Goal: Find specific page/section: Find specific page/section

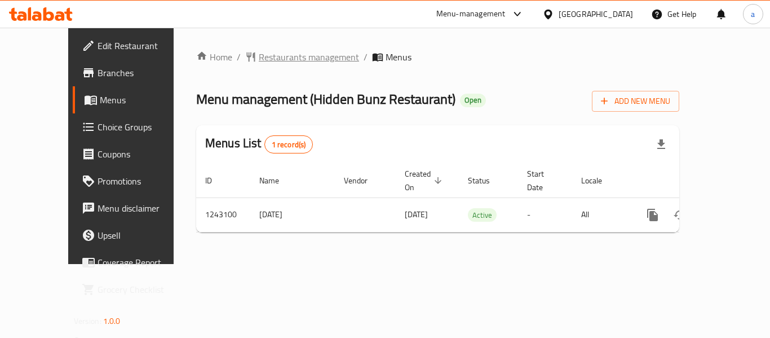
click at [263, 59] on span "Restaurants management" at bounding box center [309, 57] width 100 height 14
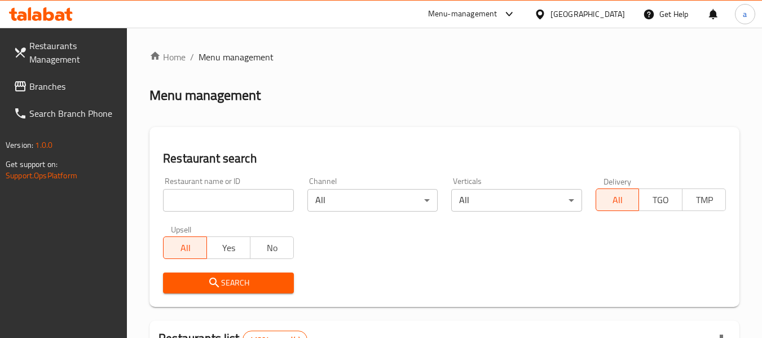
click at [50, 79] on span "Branches" at bounding box center [73, 86] width 89 height 14
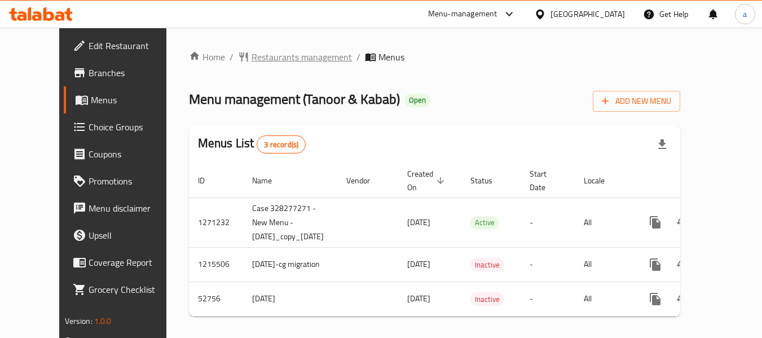
click at [284, 63] on span "Restaurants management" at bounding box center [301, 57] width 100 height 14
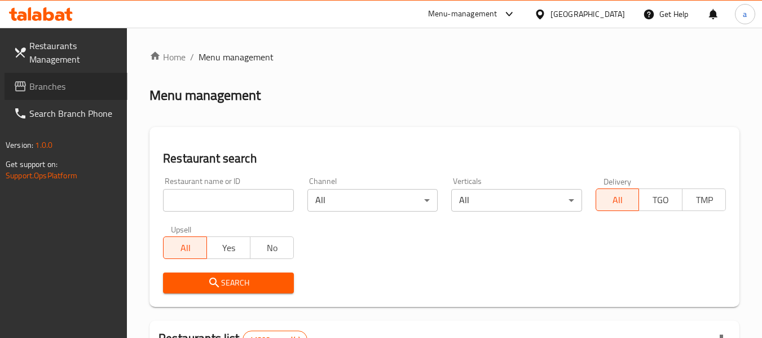
click at [51, 86] on span "Branches" at bounding box center [73, 86] width 89 height 14
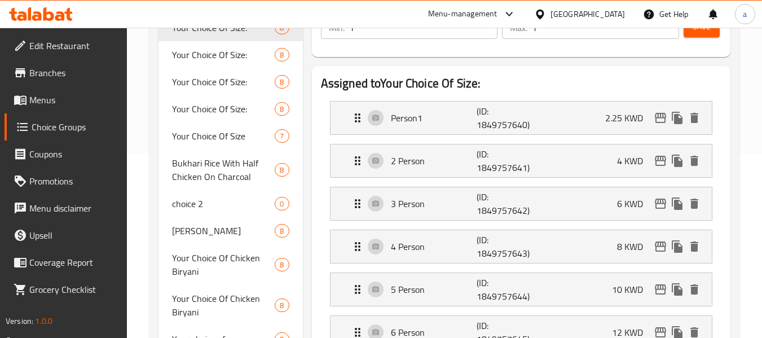
scroll to position [282, 0]
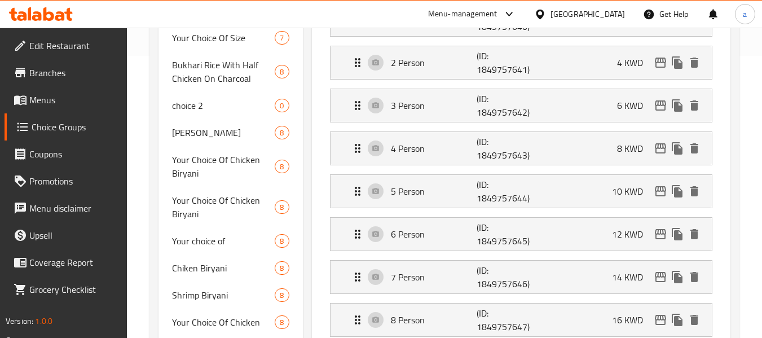
click at [65, 47] on span "Edit Restaurant" at bounding box center [73, 46] width 89 height 14
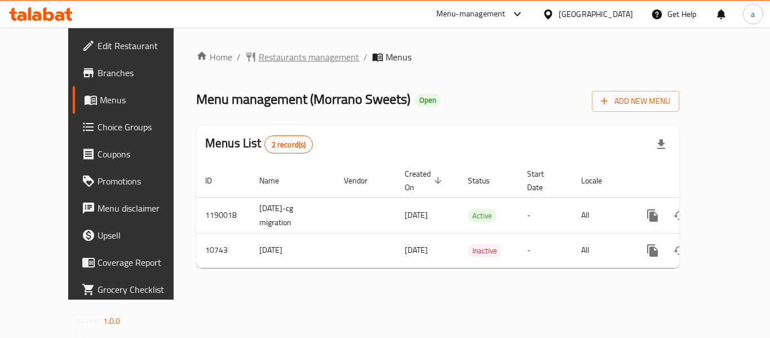
click at [260, 64] on span "Restaurants management" at bounding box center [309, 57] width 100 height 14
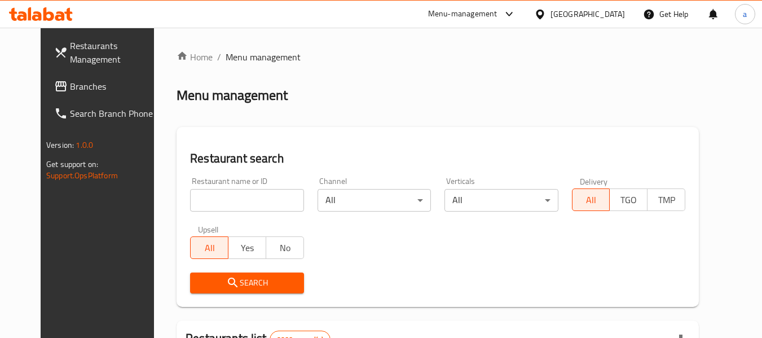
click at [70, 85] on span "Branches" at bounding box center [114, 86] width 89 height 14
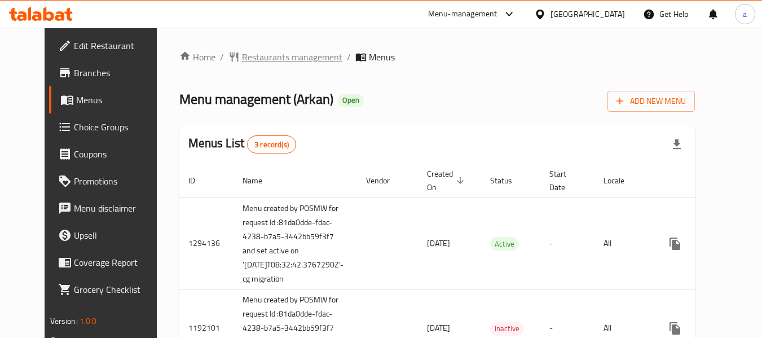
click at [249, 59] on span "Restaurants management" at bounding box center [292, 57] width 100 height 14
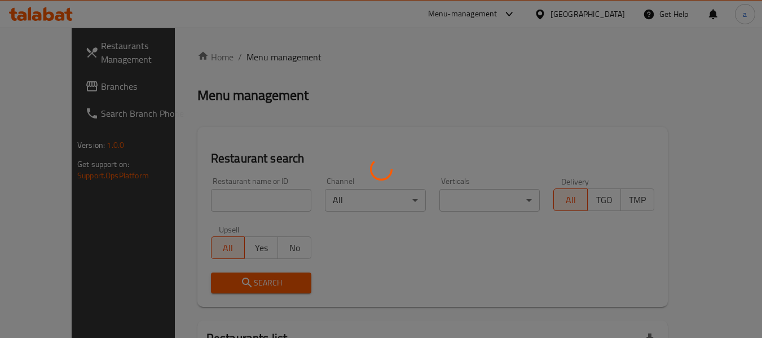
click at [260, 196] on div at bounding box center [381, 169] width 762 height 338
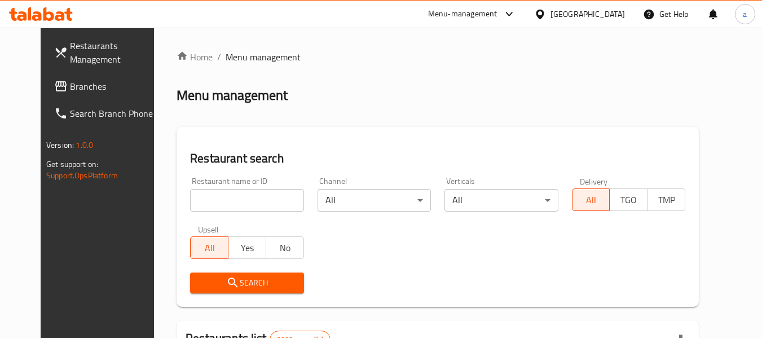
click at [240, 192] on input "search" at bounding box center [246, 200] width 113 height 23
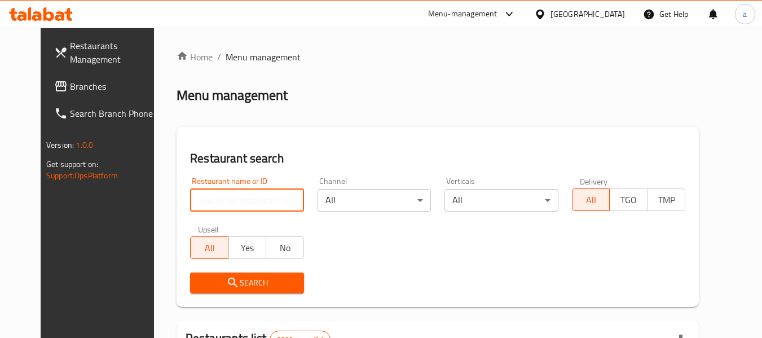
paste input "13810"
type input "13810"
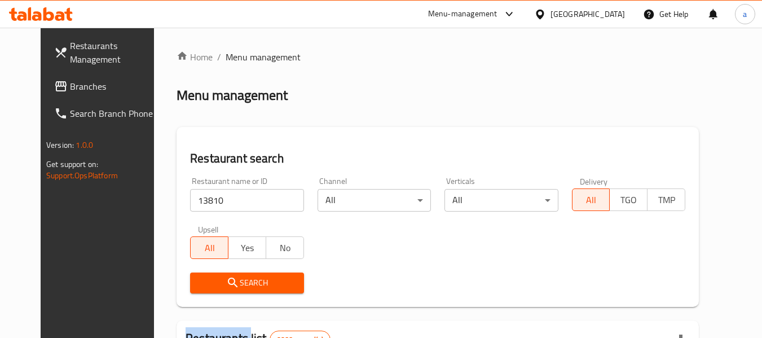
click at [221, 271] on div "Search" at bounding box center [246, 283] width 127 height 34
click at [226, 279] on icon "submit" at bounding box center [233, 283] width 14 height 14
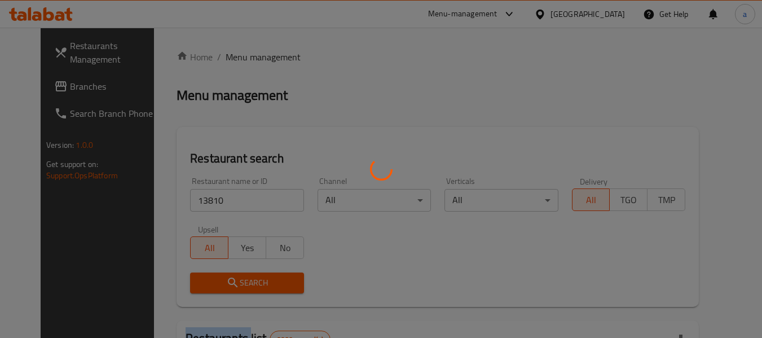
click at [218, 279] on div at bounding box center [381, 169] width 762 height 338
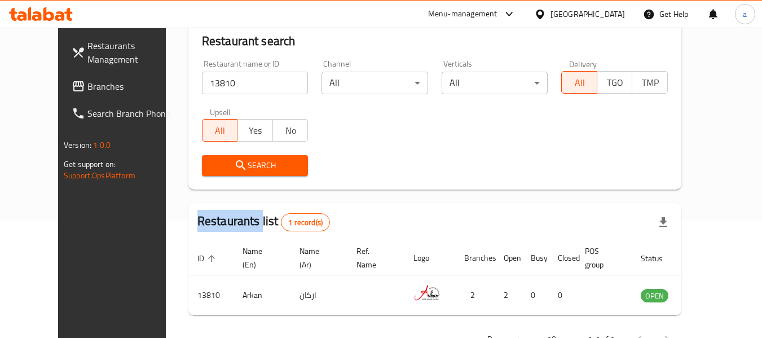
scroll to position [156, 0]
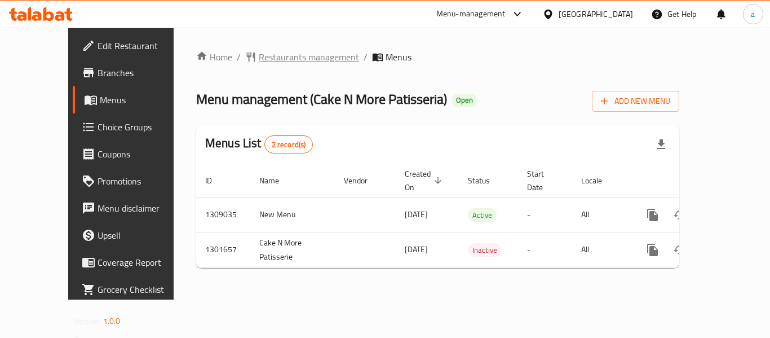
click at [259, 50] on span "Restaurants management" at bounding box center [309, 57] width 100 height 14
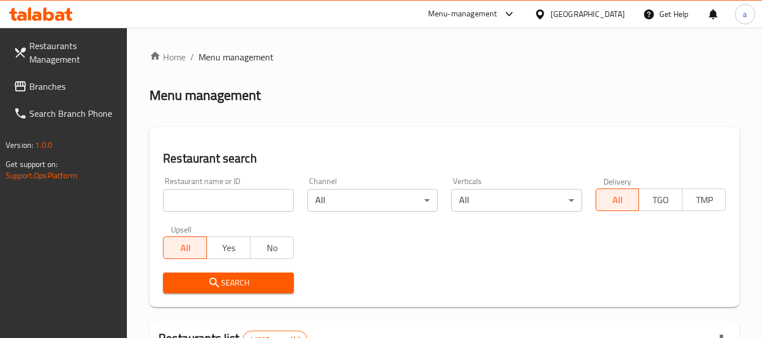
click at [41, 88] on span "Branches" at bounding box center [73, 86] width 89 height 14
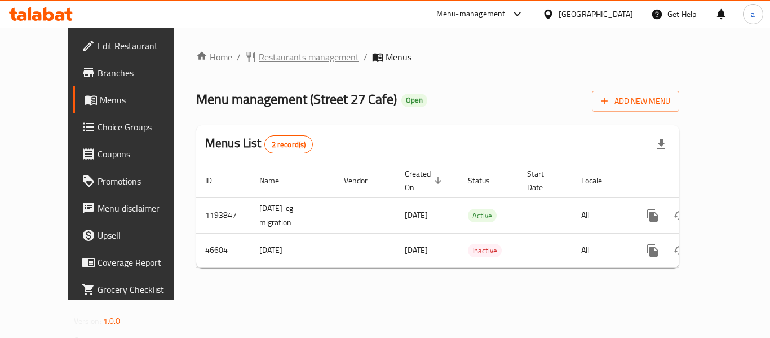
click at [290, 64] on span "Restaurants management" at bounding box center [309, 57] width 100 height 14
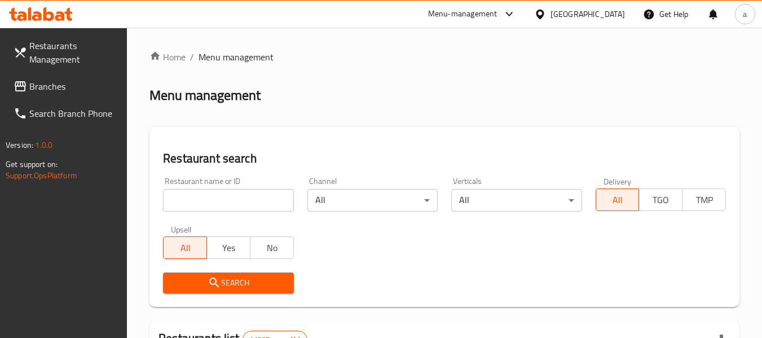
click at [60, 88] on span "Branches" at bounding box center [73, 86] width 89 height 14
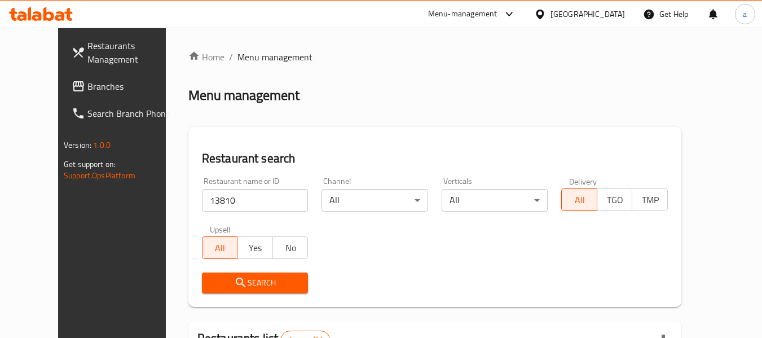
scroll to position [156, 0]
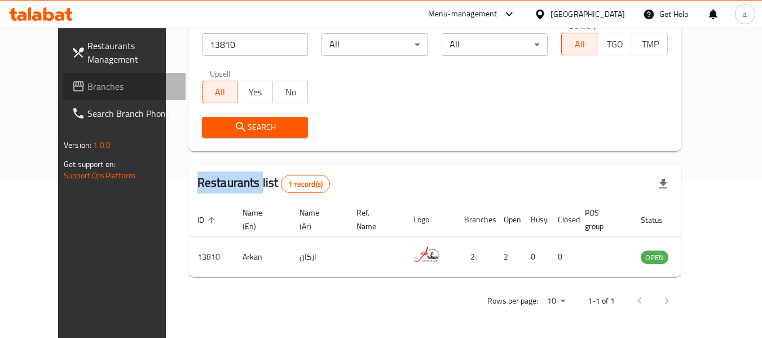
click at [87, 92] on span "Branches" at bounding box center [131, 86] width 89 height 14
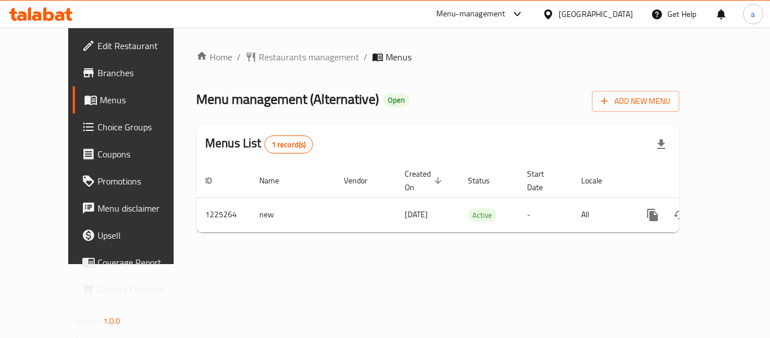
click at [278, 65] on div "Home / Restaurants management / Menus Menu management ( Alternative ) Open Add …" at bounding box center [437, 145] width 483 height 191
click at [259, 61] on span "Restaurants management" at bounding box center [309, 57] width 100 height 14
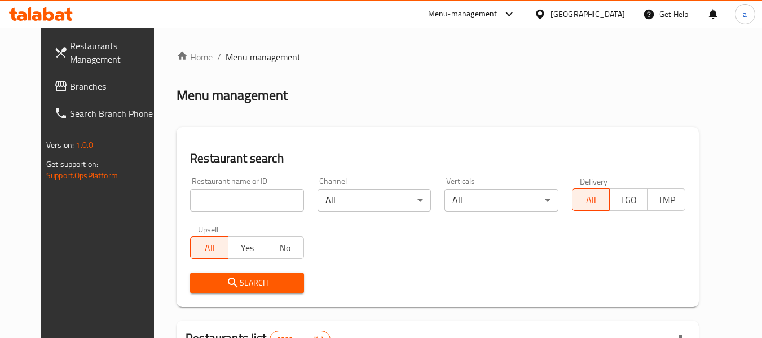
click at [70, 92] on span "Branches" at bounding box center [114, 86] width 89 height 14
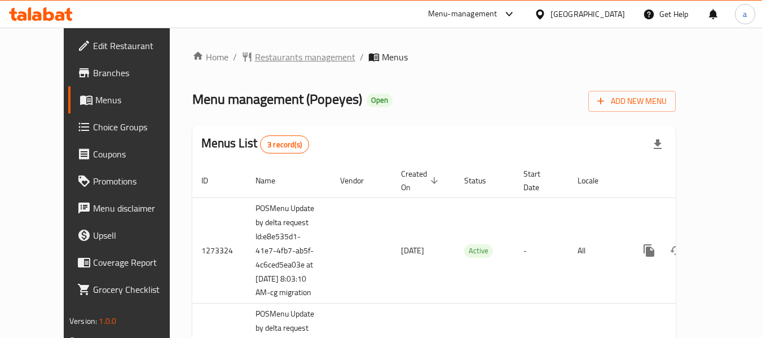
click at [272, 50] on span "Restaurants management" at bounding box center [305, 57] width 100 height 14
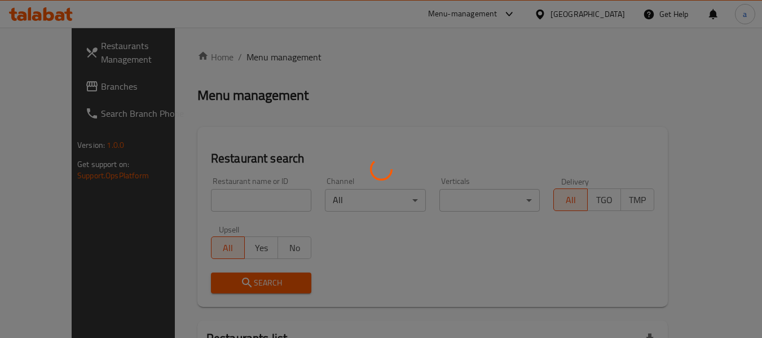
click at [211, 199] on div at bounding box center [381, 169] width 762 height 338
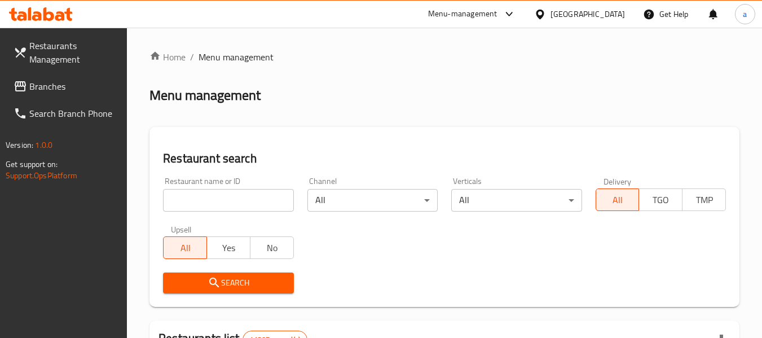
scroll to position [113, 0]
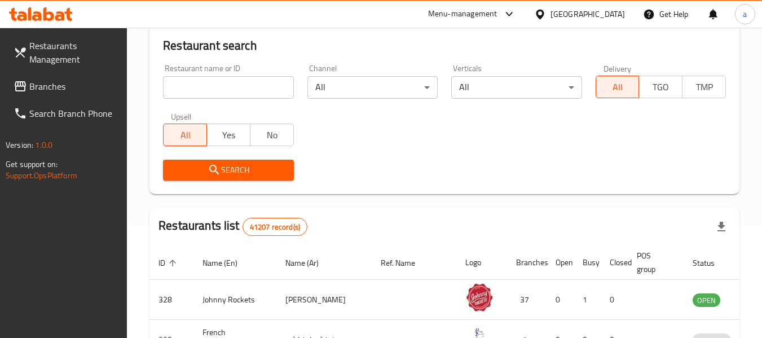
click at [244, 73] on div "Restaurant name or ID Restaurant name or ID" at bounding box center [228, 81] width 130 height 34
click at [244, 87] on input "search" at bounding box center [228, 87] width 130 height 23
paste input "9876"
type input "9876"
click at [209, 163] on span "Search" at bounding box center [228, 170] width 112 height 14
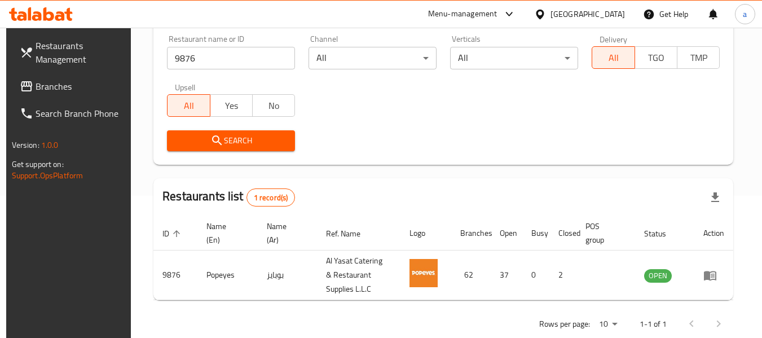
scroll to position [165, 0]
